Goal: Task Accomplishment & Management: Complete application form

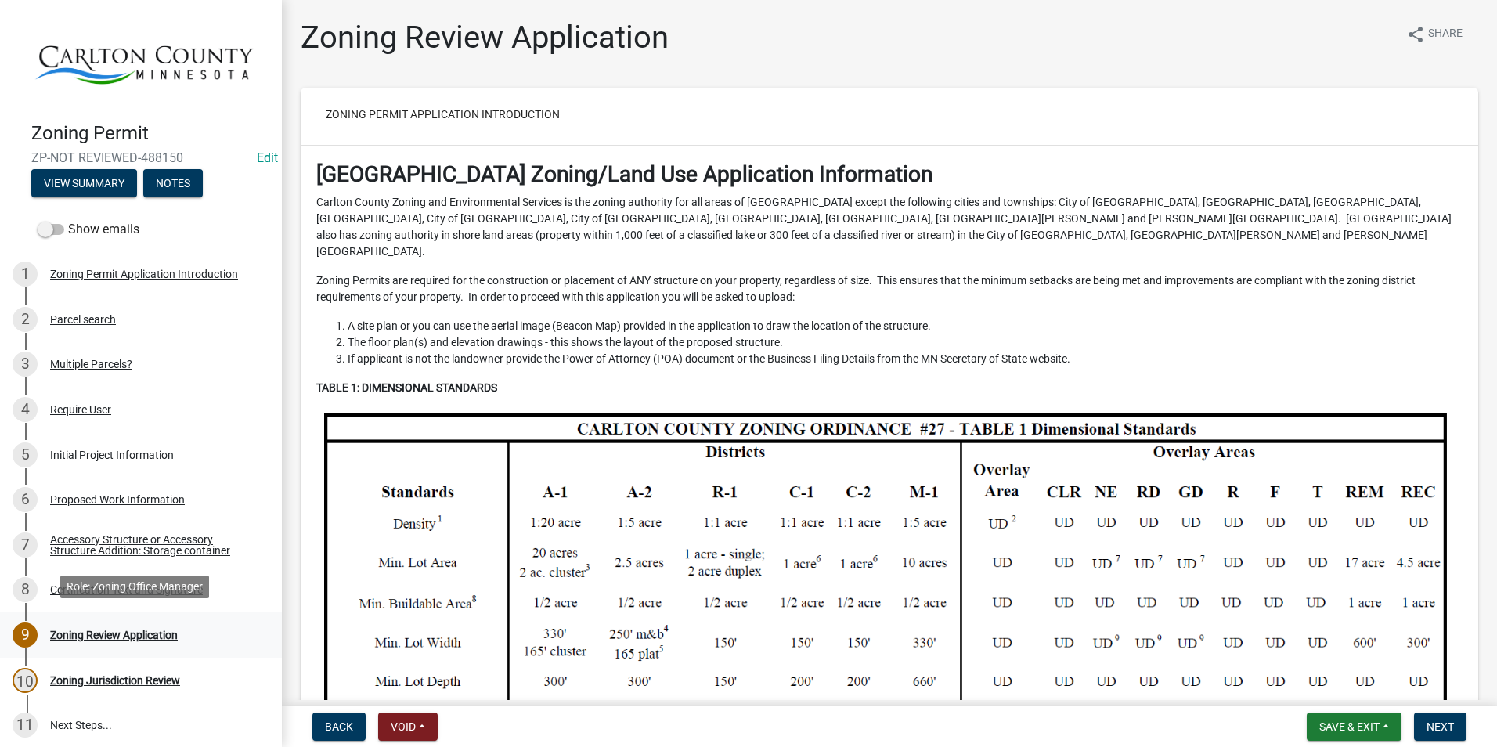
click at [146, 623] on div "9 Zoning Review Application" at bounding box center [135, 635] width 244 height 25
click at [147, 630] on div "Zoning Review Application" at bounding box center [114, 635] width 128 height 11
click at [1447, 719] on button "Next" at bounding box center [1440, 727] width 52 height 28
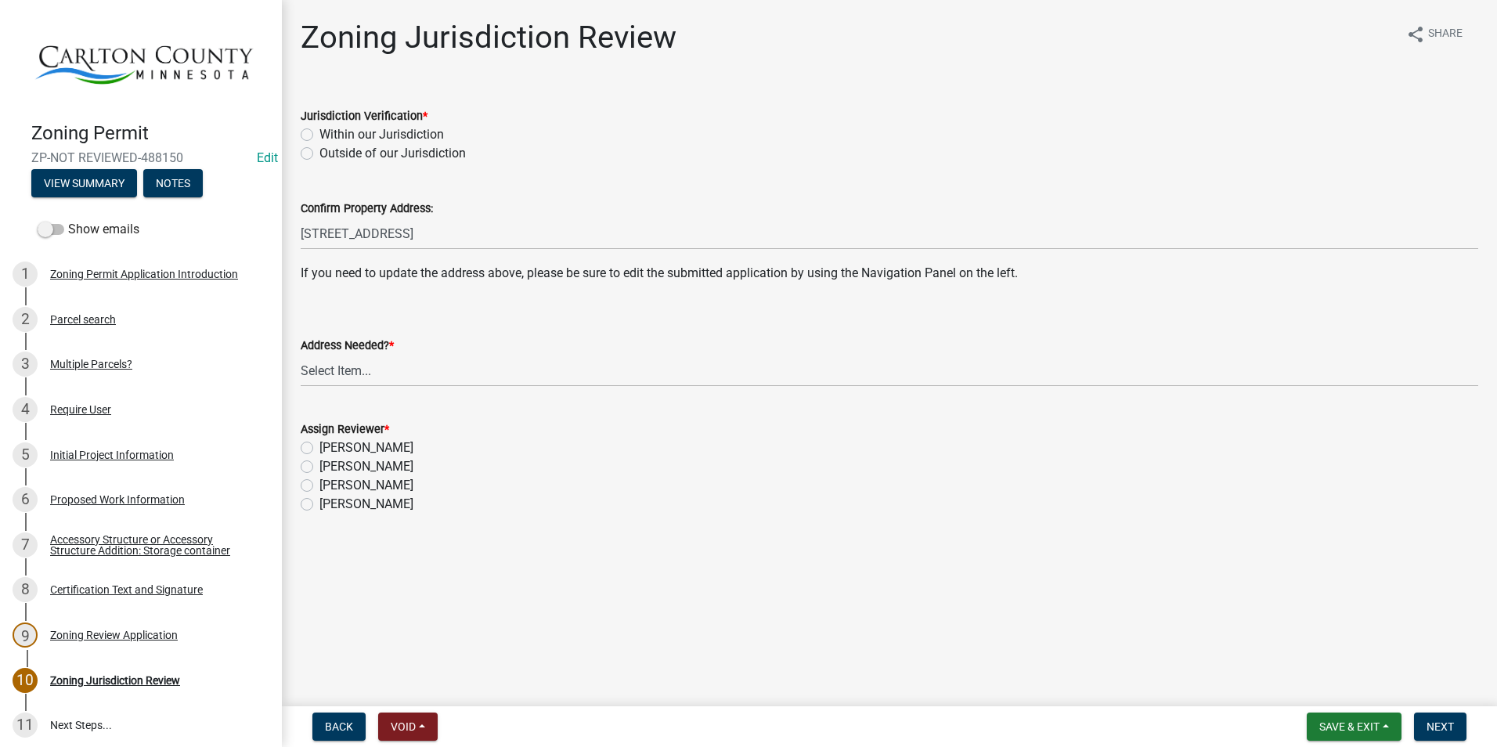
click at [320, 133] on label "Within our Jurisdiction" at bounding box center [382, 134] width 125 height 19
click at [320, 133] on input "Within our Jurisdiction" at bounding box center [325, 130] width 10 height 10
radio input "true"
click at [388, 367] on select "Select Item... Yes No" at bounding box center [890, 371] width 1178 height 32
click at [301, 355] on select "Select Item... Yes No" at bounding box center [890, 371] width 1178 height 32
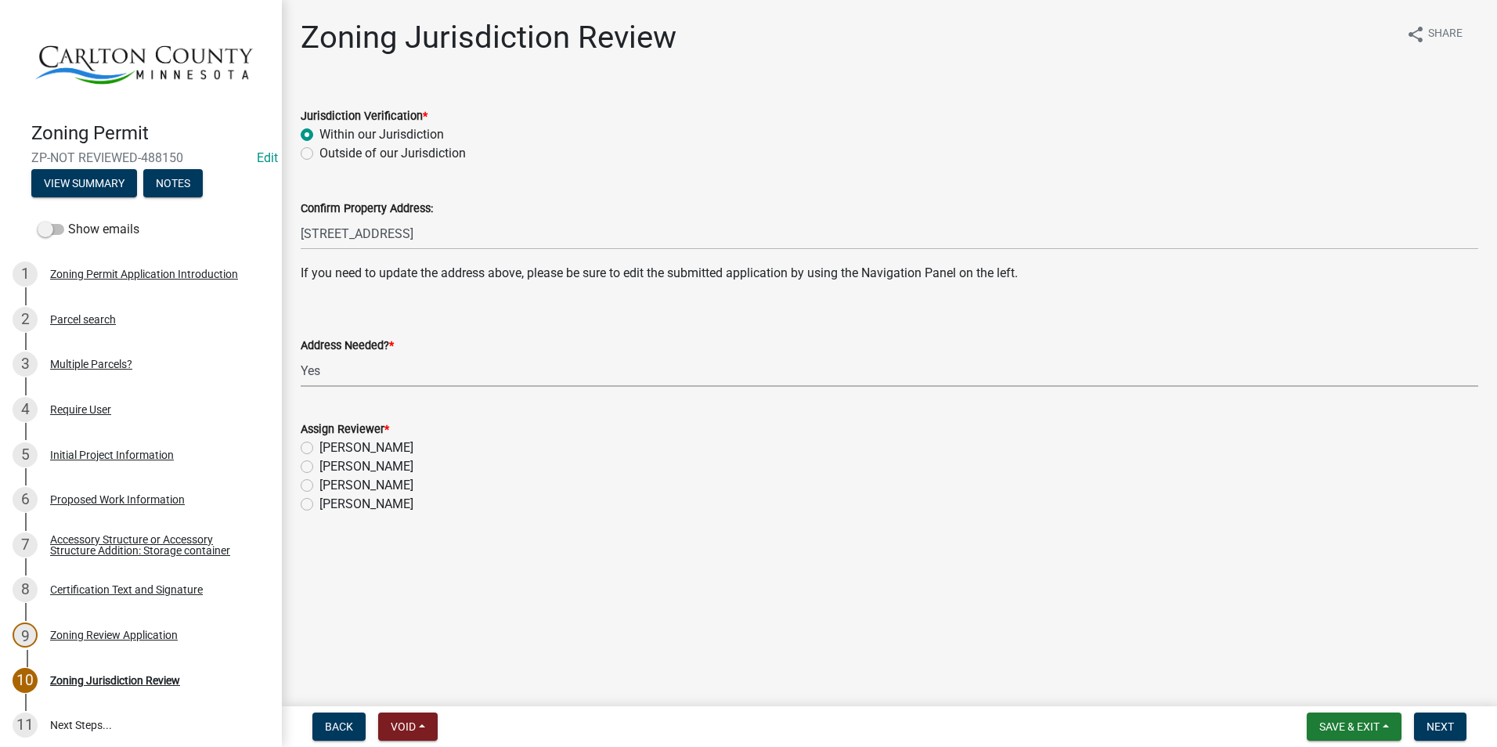
click at [356, 367] on select "Select Item... Yes No" at bounding box center [890, 371] width 1178 height 32
click at [301, 355] on select "Select Item... Yes No" at bounding box center [890, 371] width 1178 height 32
select select "aade736b-b8ba-42e5-ae4c-e00a265c1909"
click at [320, 464] on label "[PERSON_NAME]" at bounding box center [367, 466] width 94 height 19
click at [320, 464] on input "[PERSON_NAME]" at bounding box center [325, 462] width 10 height 10
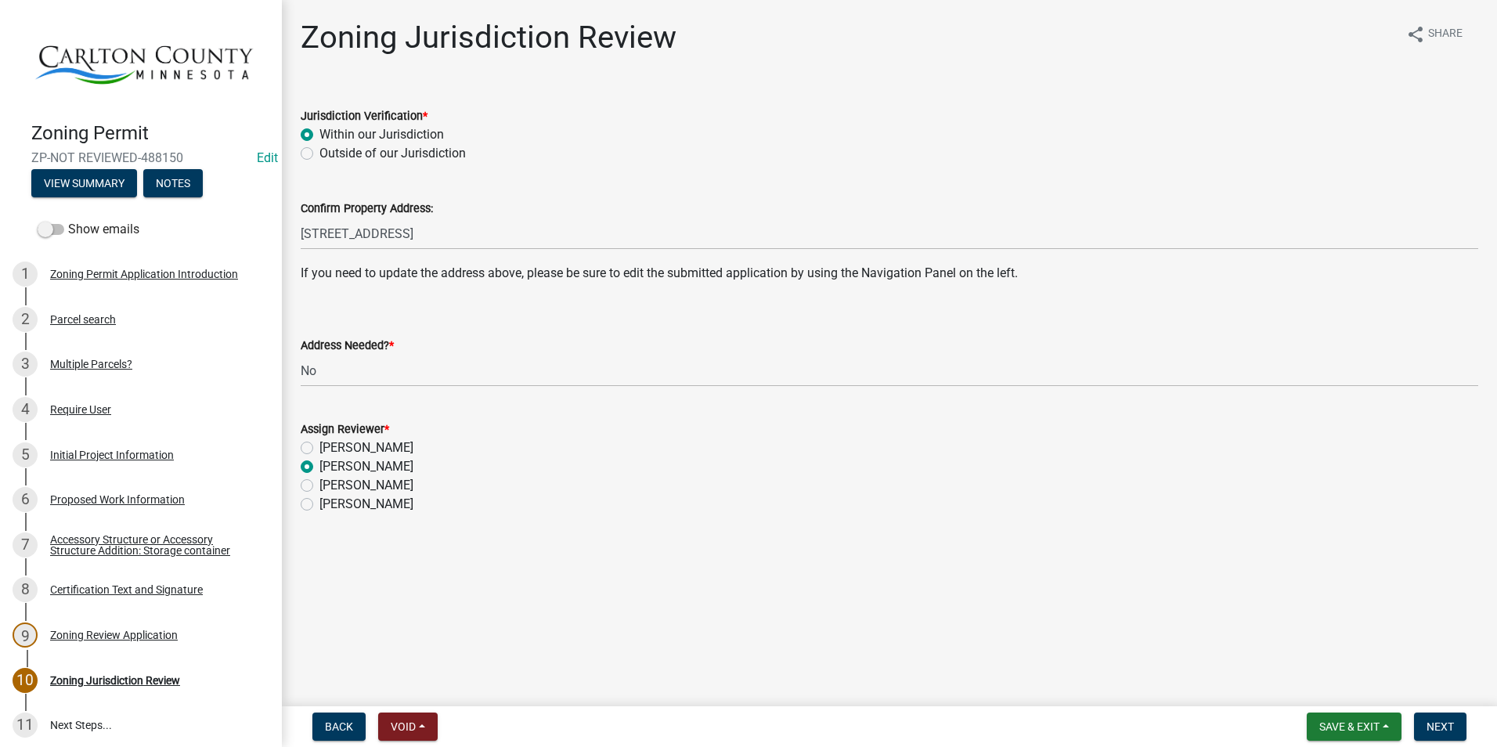
radio input "true"
click at [1453, 728] on span "Next" at bounding box center [1440, 727] width 27 height 13
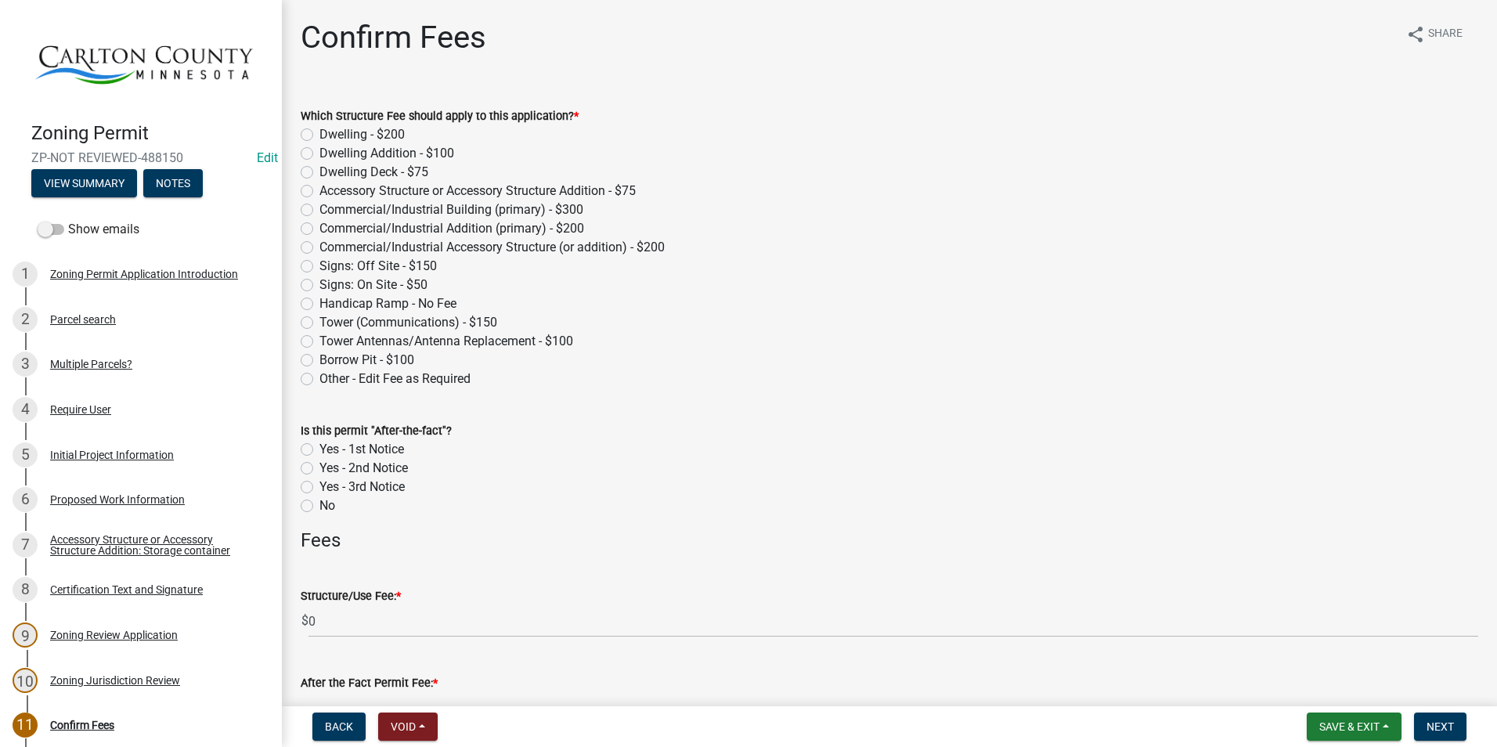
click at [320, 191] on label "Accessory Structure or Accessory Structure Addition - $75" at bounding box center [478, 191] width 316 height 19
click at [320, 191] on input "Accessory Structure or Accessory Structure Addition - $75" at bounding box center [325, 187] width 10 height 10
radio input "true"
click at [320, 471] on label "Yes - 2nd Notice" at bounding box center [364, 468] width 88 height 19
click at [320, 469] on input "Yes - 2nd Notice" at bounding box center [325, 464] width 10 height 10
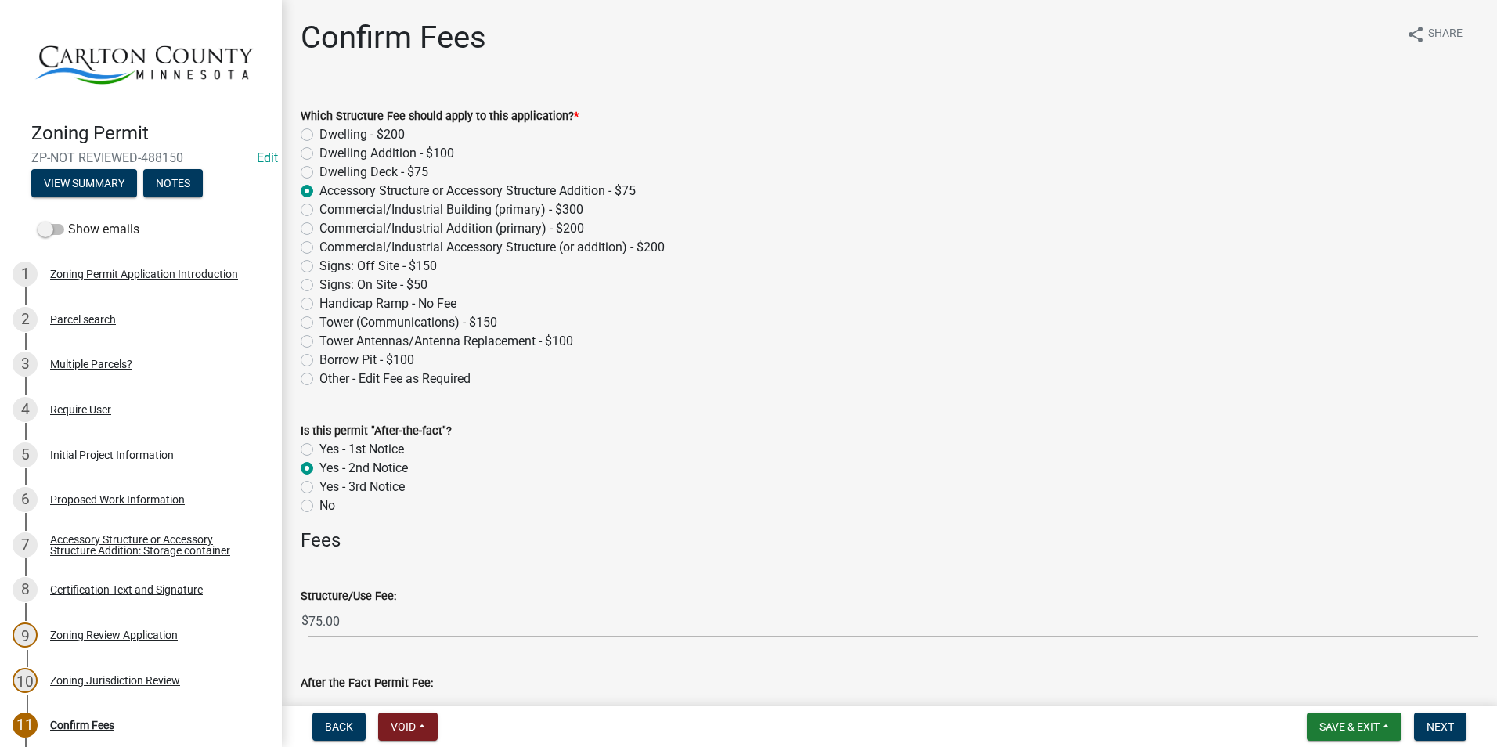
radio input "true"
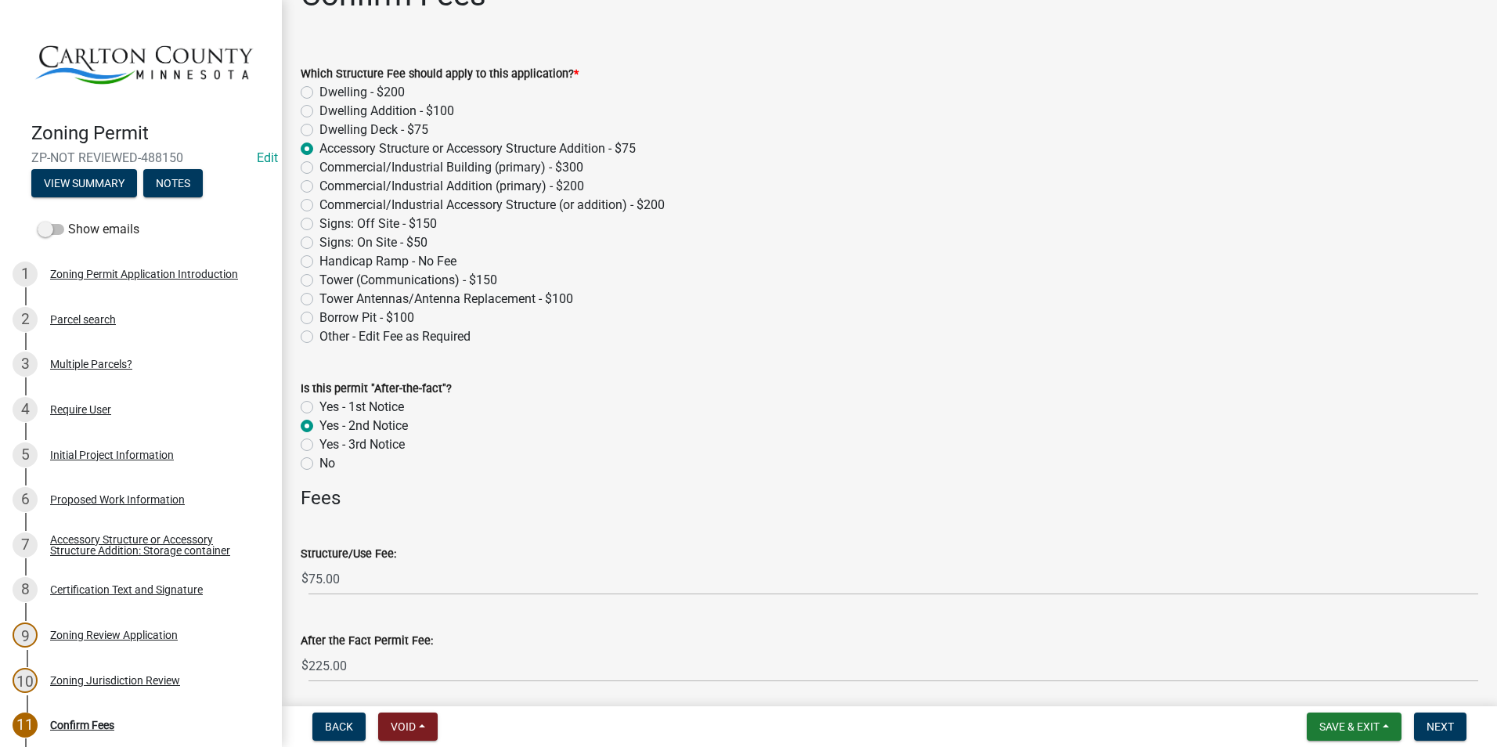
scroll to position [99, 0]
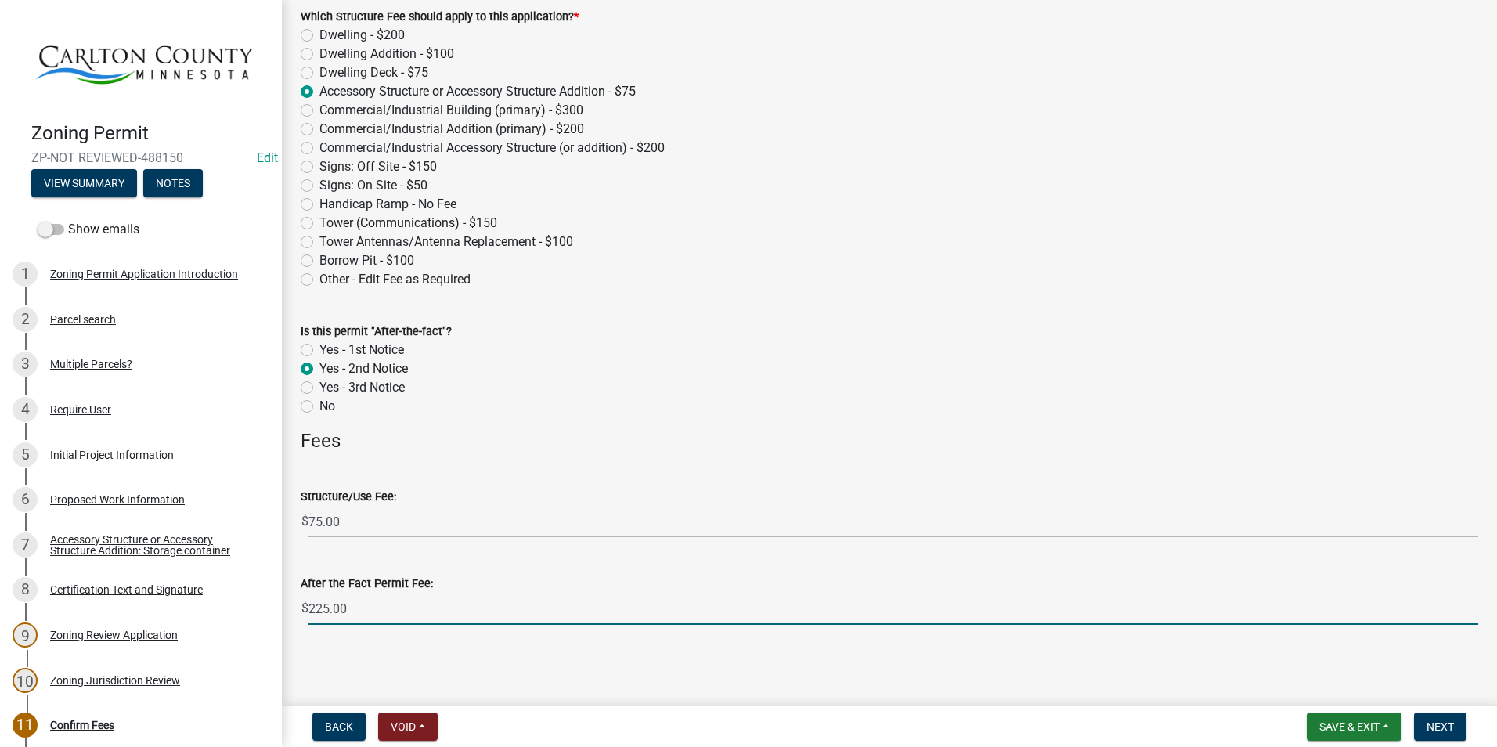
click at [415, 612] on input "225.00" at bounding box center [894, 609] width 1170 height 32
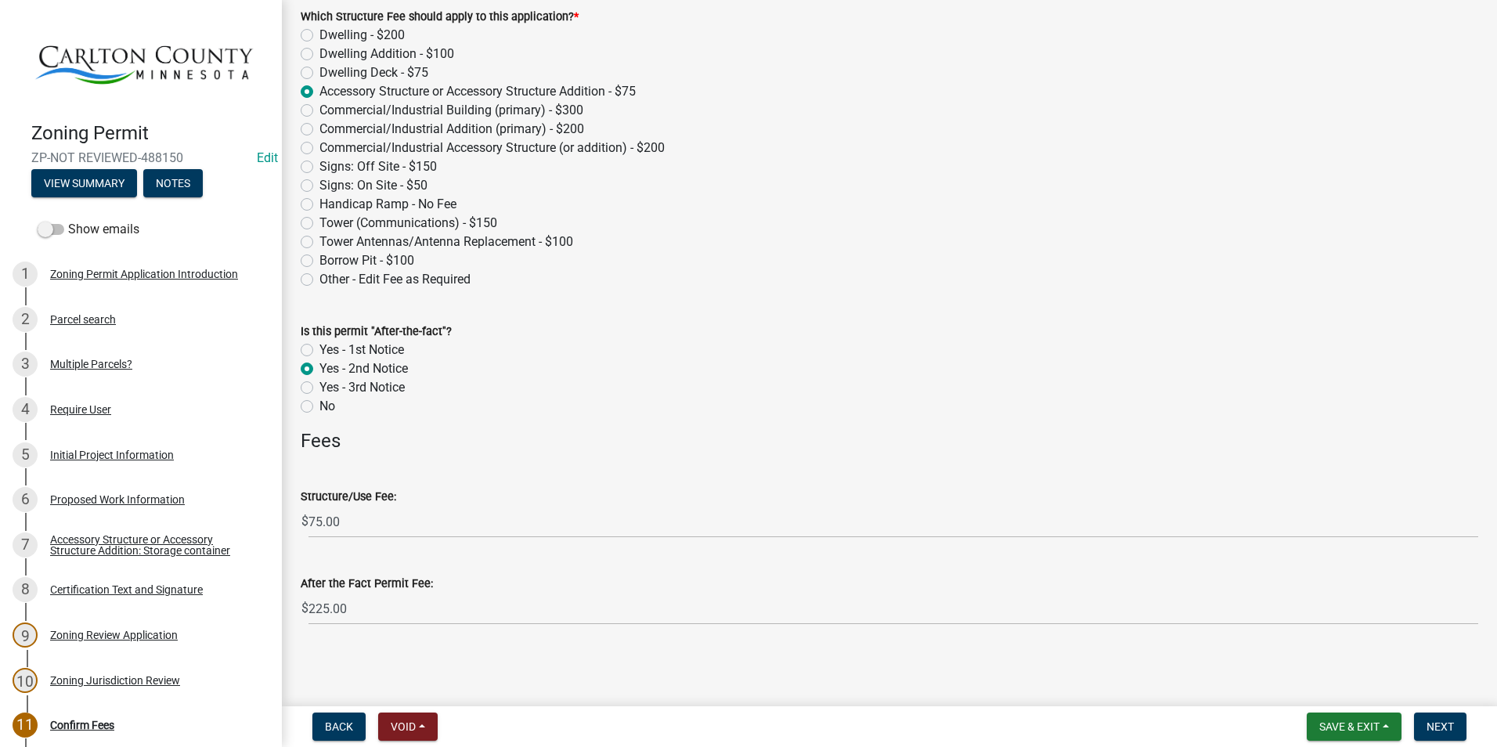
click at [320, 351] on label "Yes - 1st Notice" at bounding box center [362, 350] width 85 height 19
click at [320, 351] on input "Yes - 1st Notice" at bounding box center [325, 346] width 10 height 10
radio input "true"
click at [1447, 725] on span "Next" at bounding box center [1440, 727] width 27 height 13
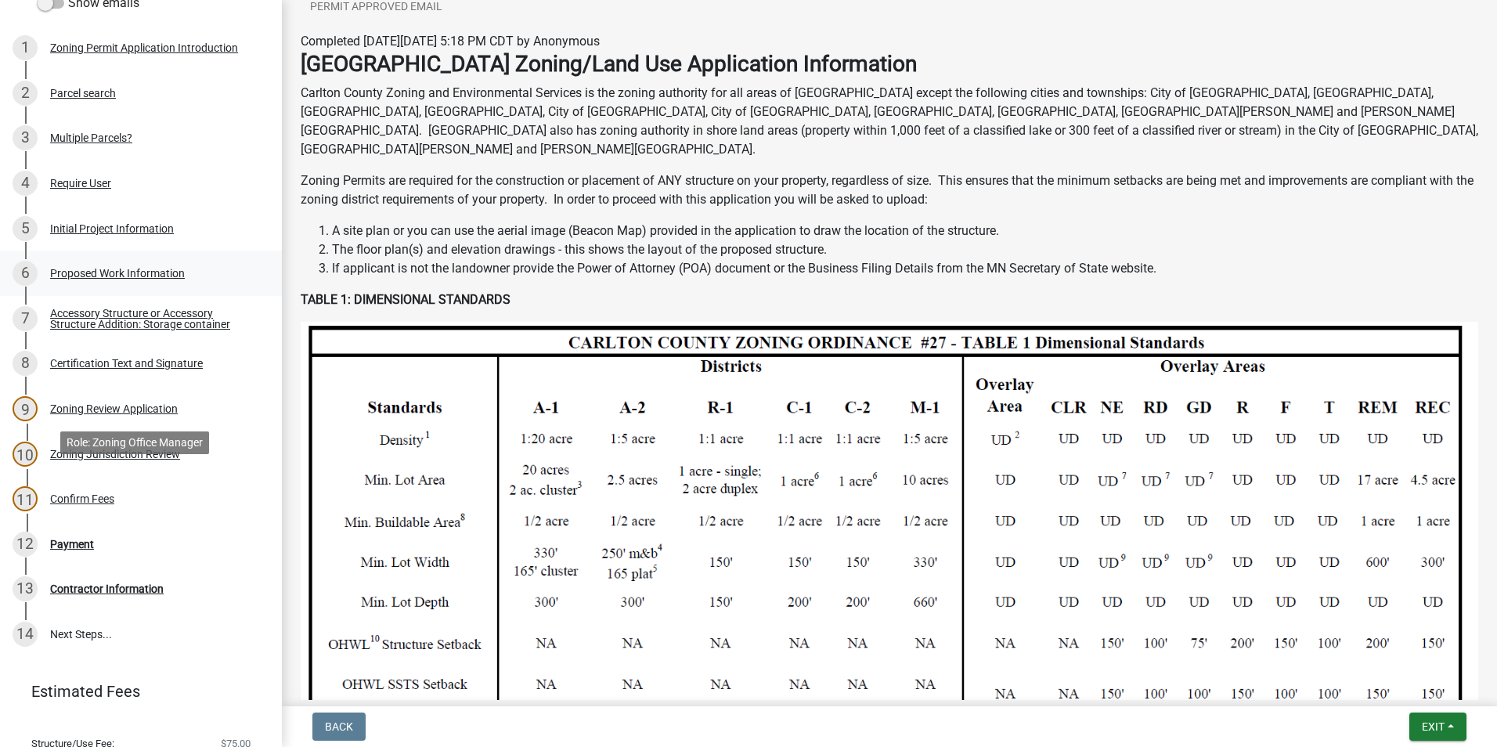
scroll to position [235, 0]
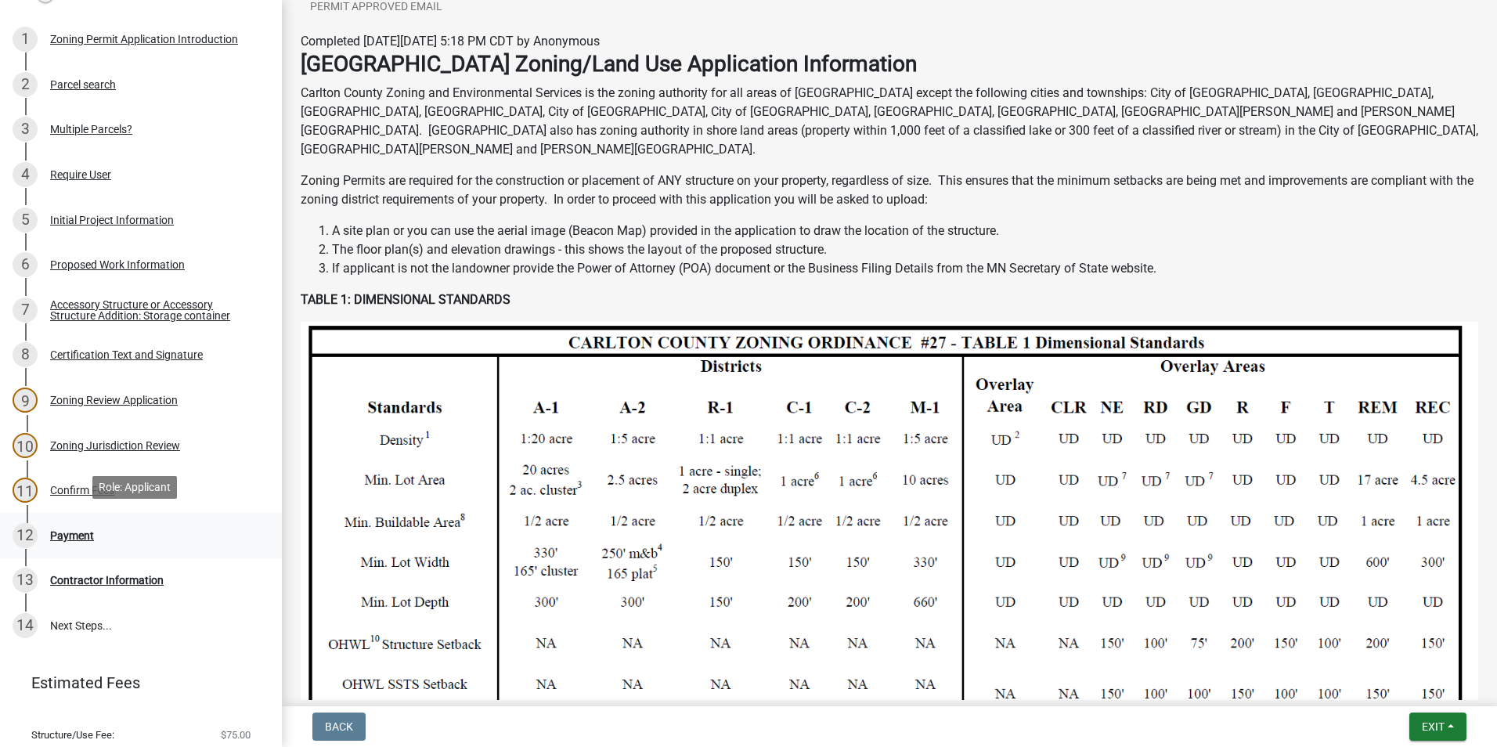
click at [85, 530] on div "Payment" at bounding box center [72, 535] width 44 height 11
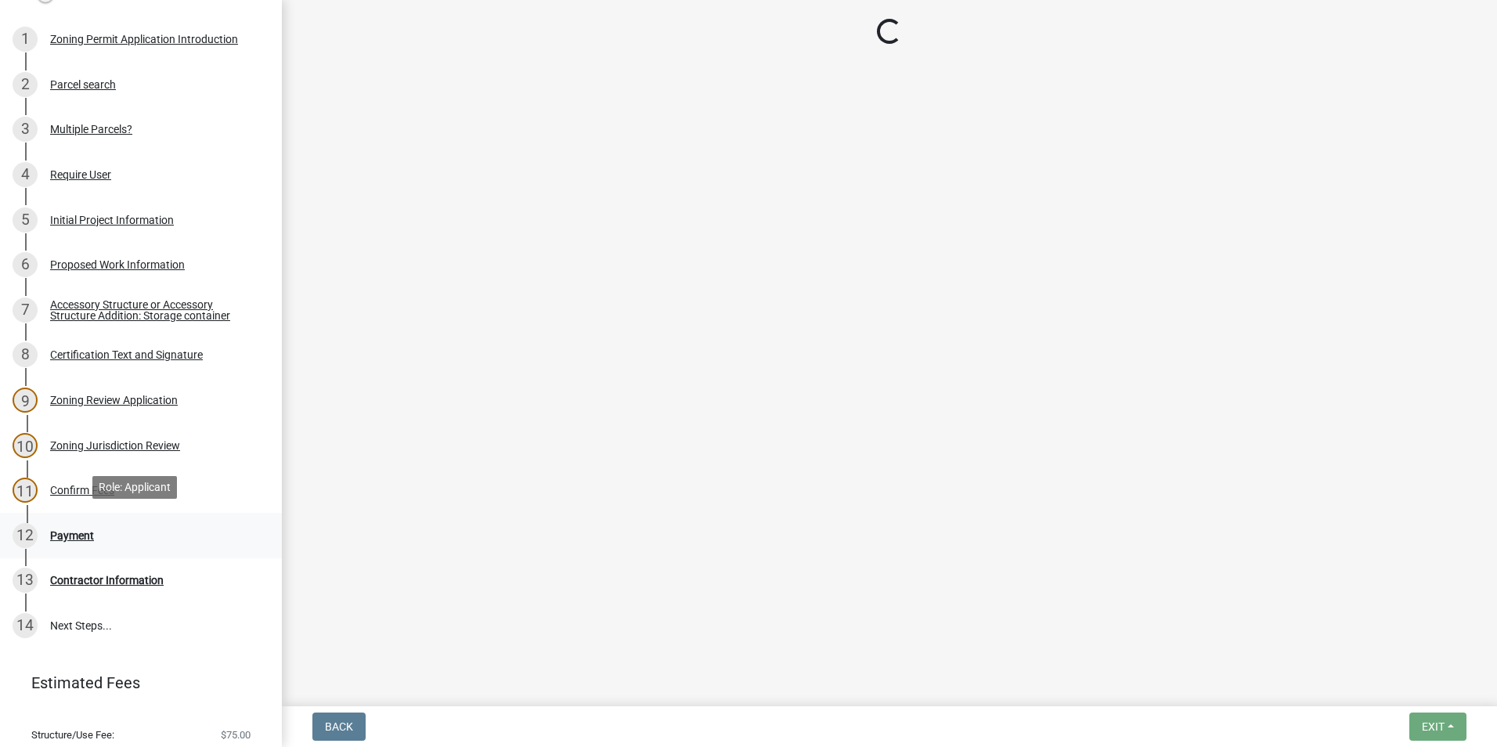
scroll to position [0, 0]
select select "3: 3"
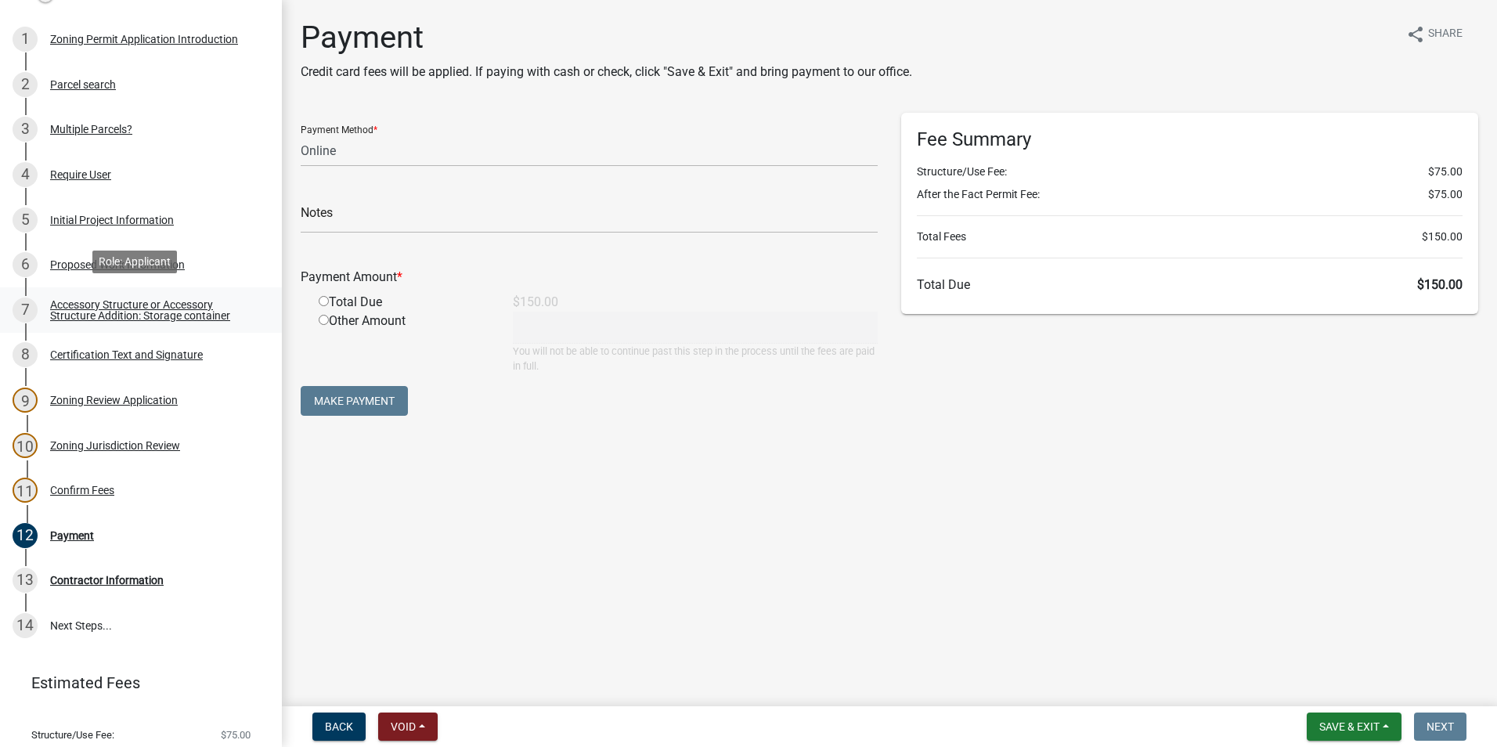
click at [156, 301] on div "Accessory Structure or Accessory Structure Addition: Storage container" at bounding box center [153, 310] width 207 height 22
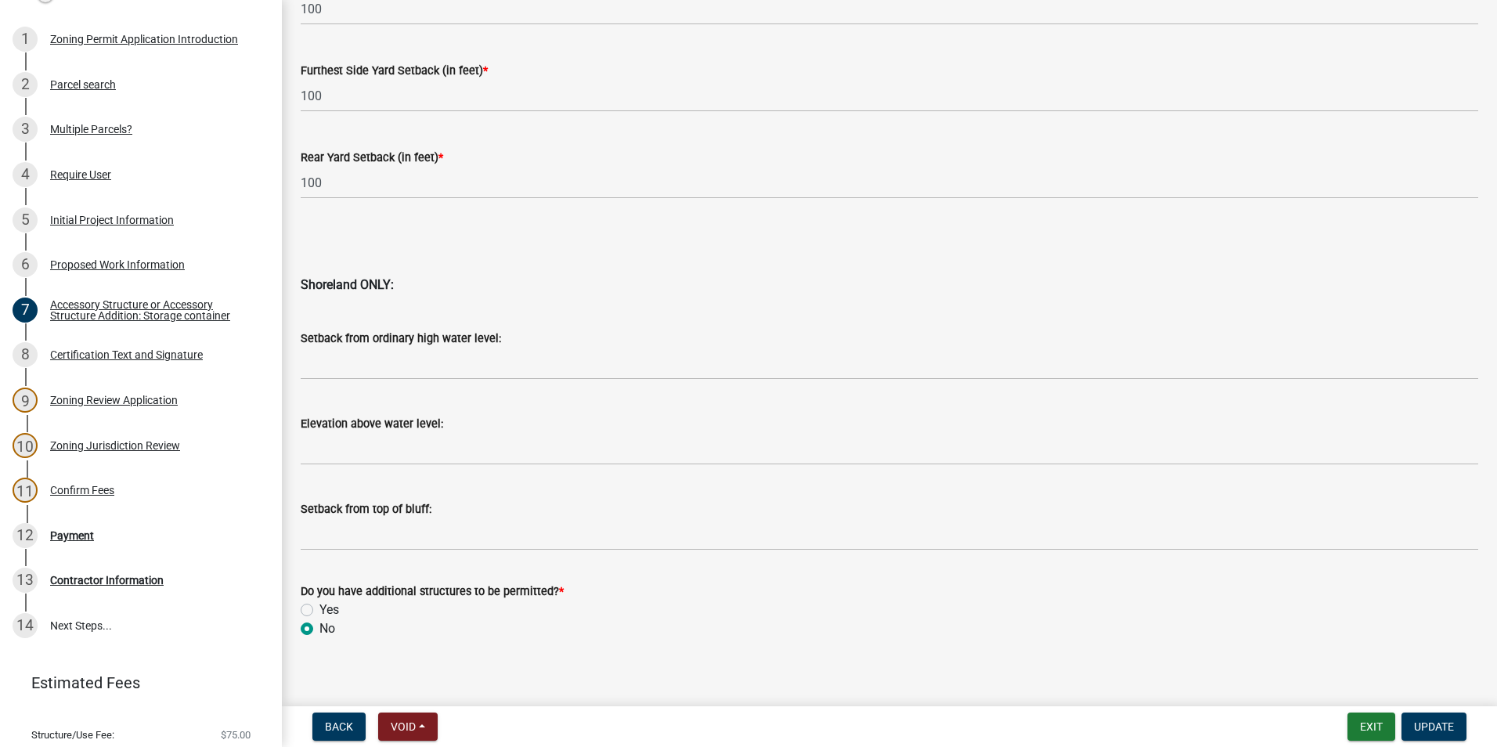
scroll to position [1479, 0]
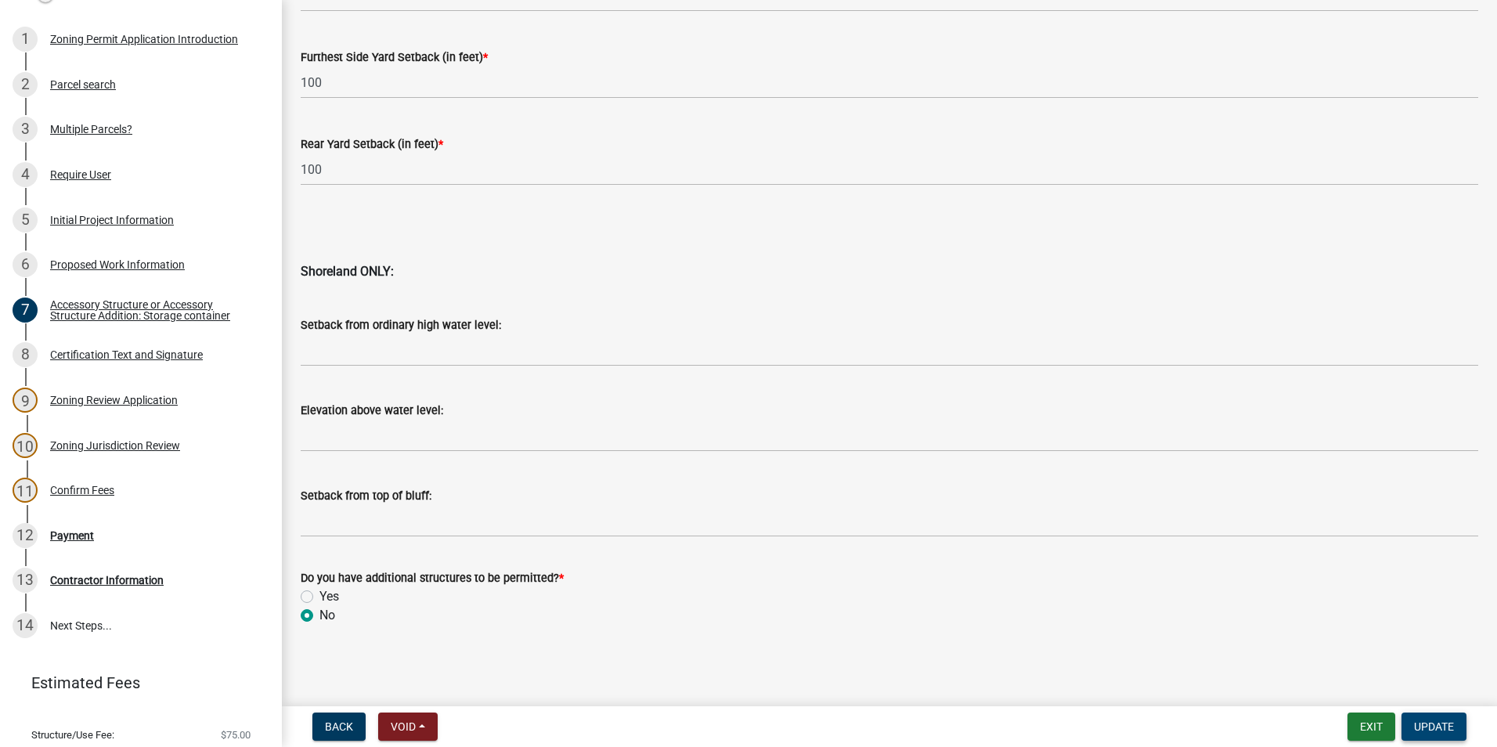
click at [1428, 718] on button "Update" at bounding box center [1434, 727] width 65 height 28
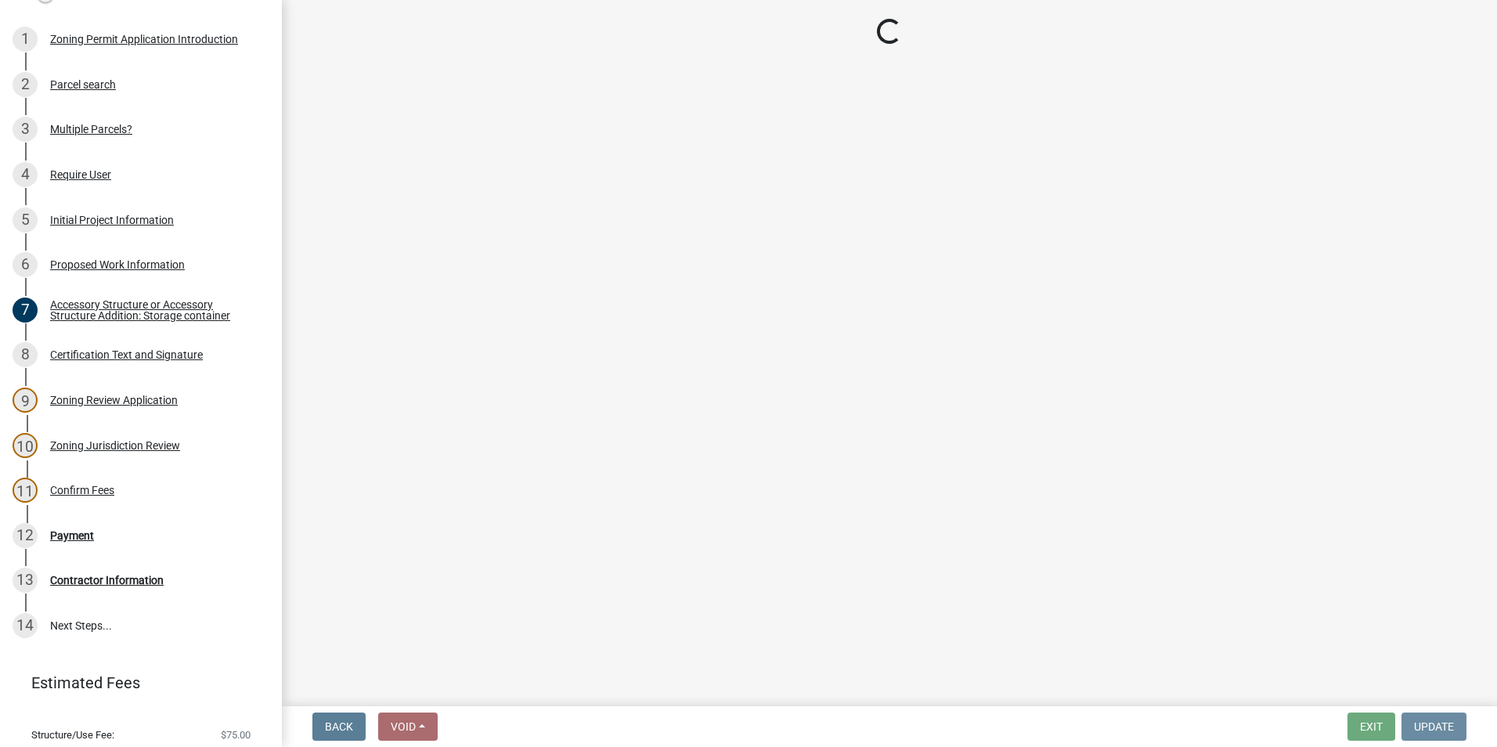
scroll to position [0, 0]
